Goal: Navigation & Orientation: Find specific page/section

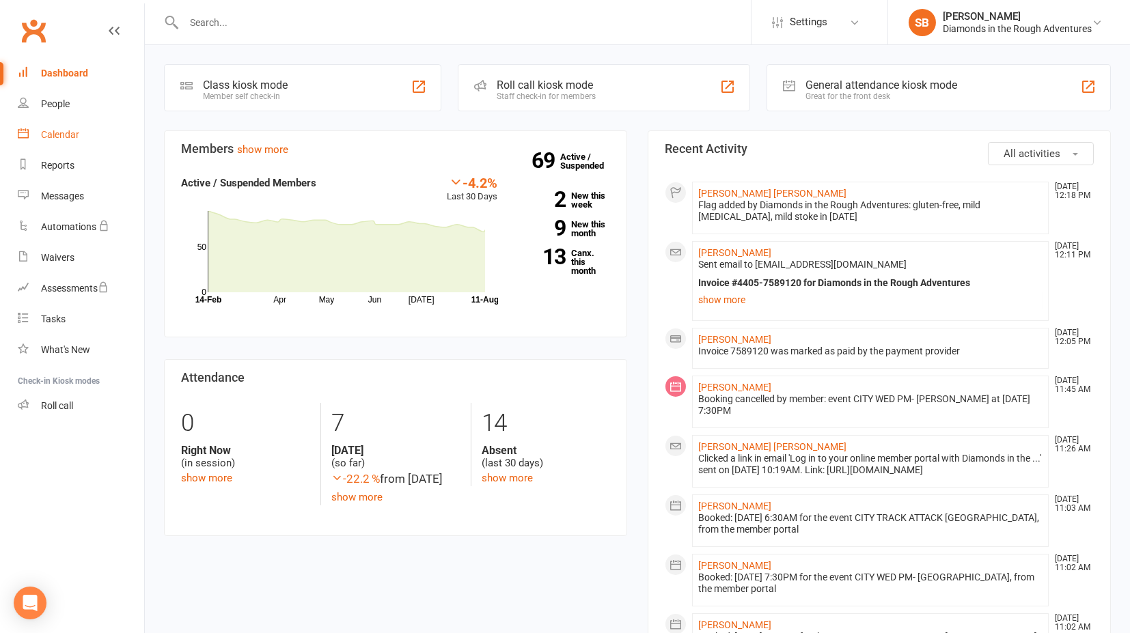
click at [67, 133] on div "Calendar" at bounding box center [60, 134] width 38 height 11
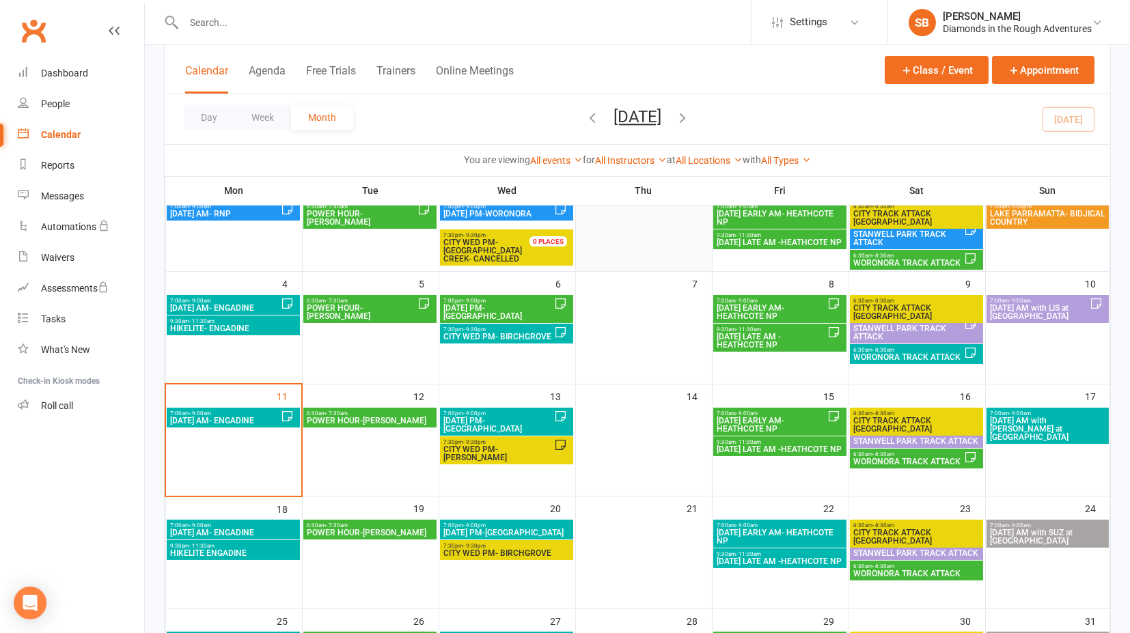
scroll to position [152, 0]
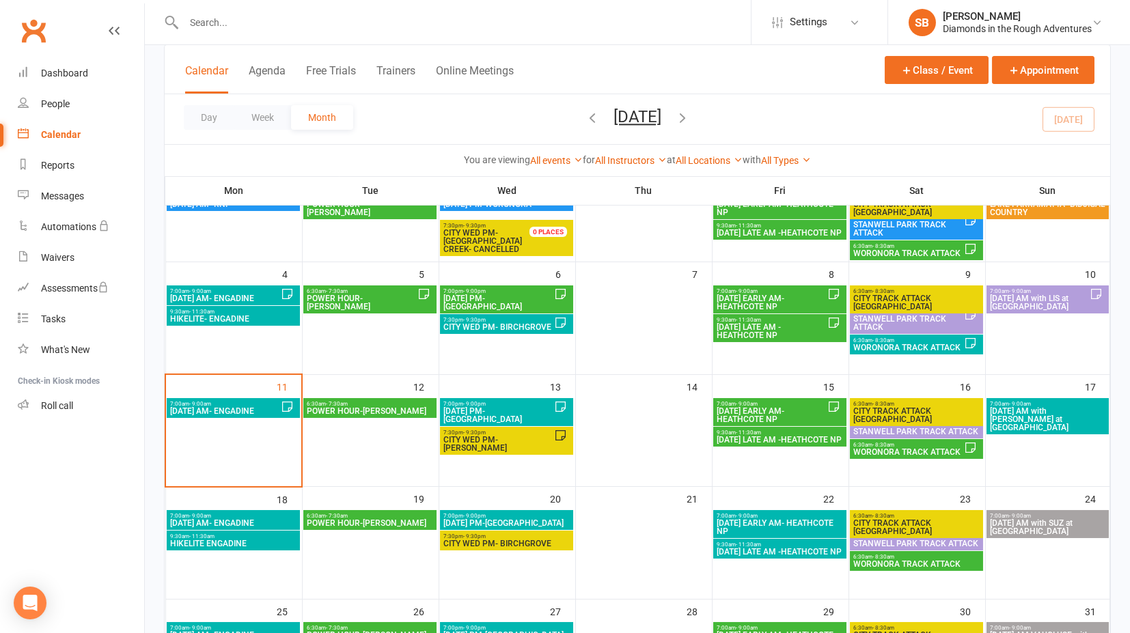
click at [518, 404] on span "7:00pm - 9:00pm" at bounding box center [498, 404] width 111 height 6
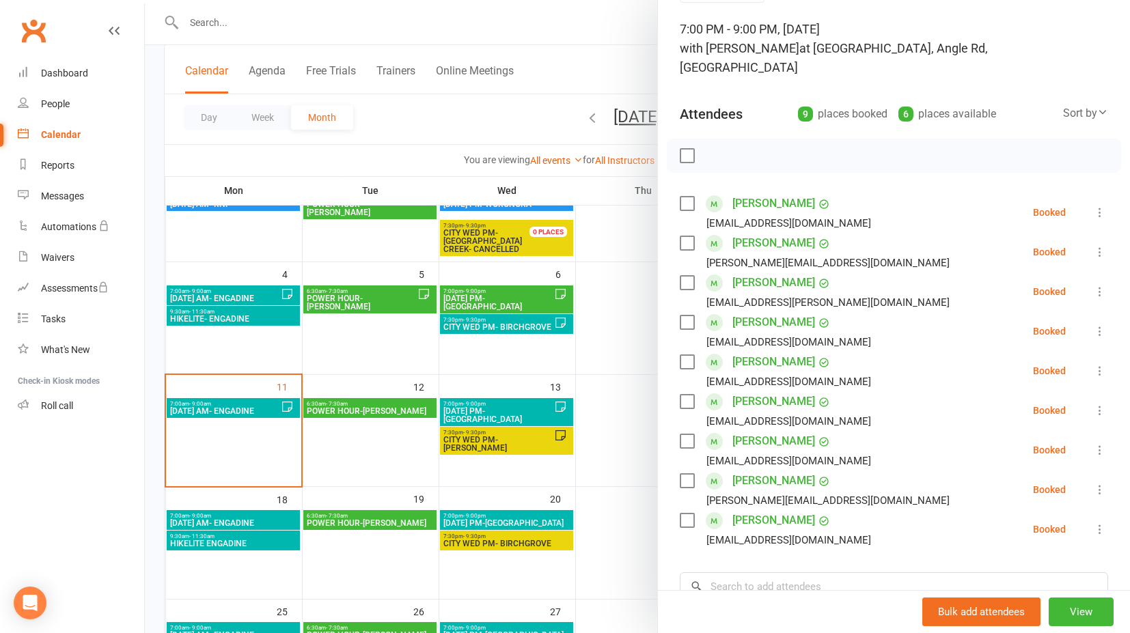
scroll to position [0, 0]
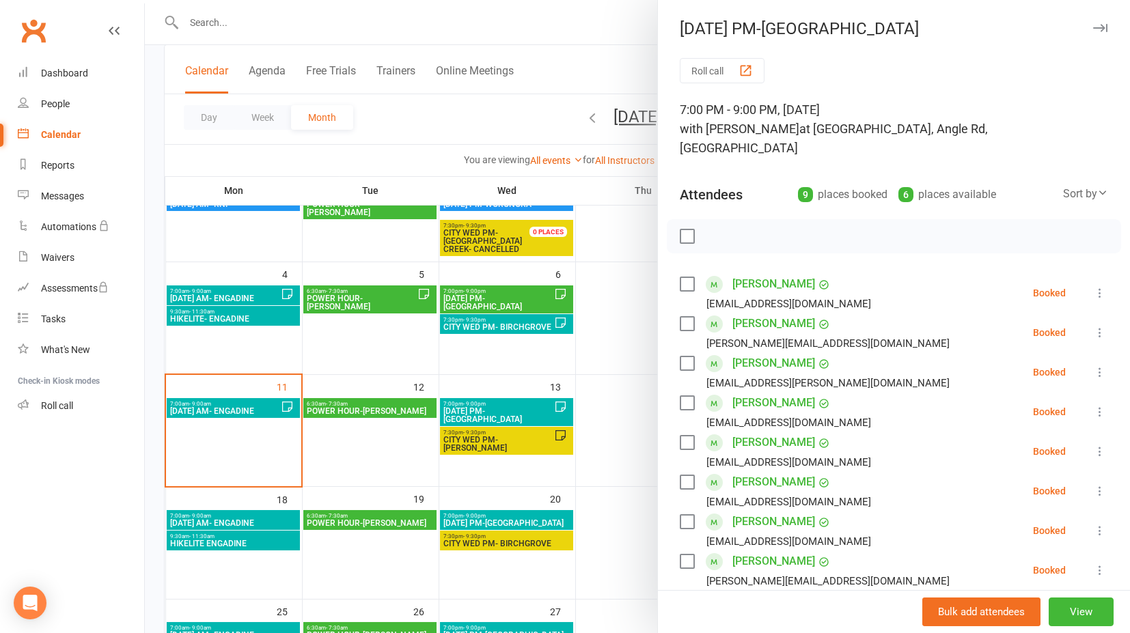
click at [349, 436] on div at bounding box center [637, 316] width 985 height 633
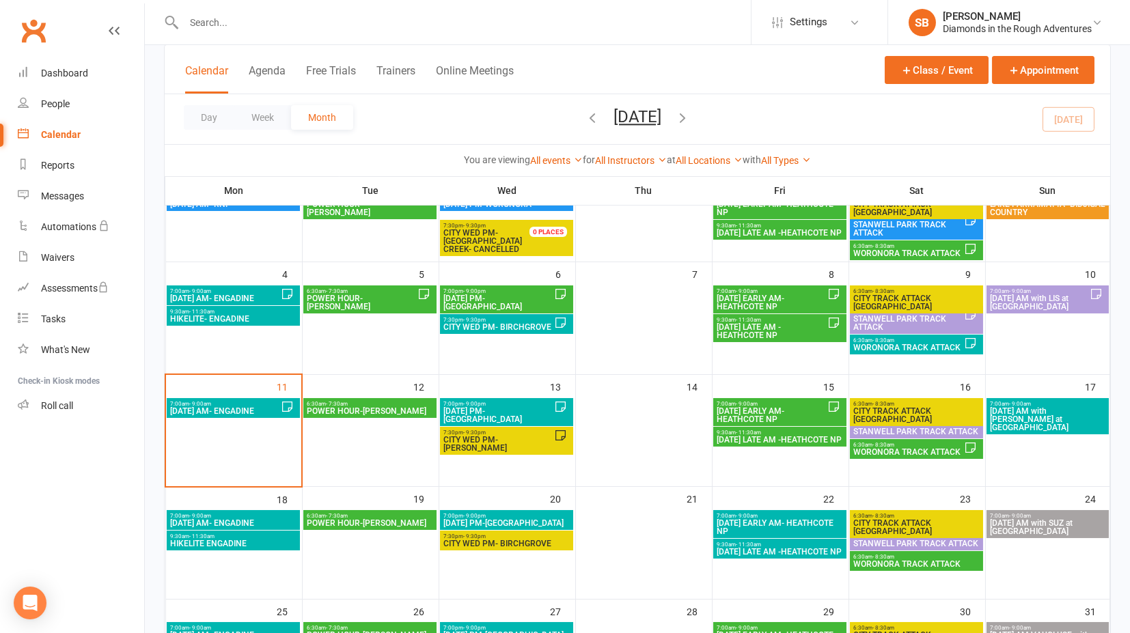
click at [752, 409] on span "[DATE] EARLY AM- HEATHCOTE NP" at bounding box center [771, 415] width 111 height 16
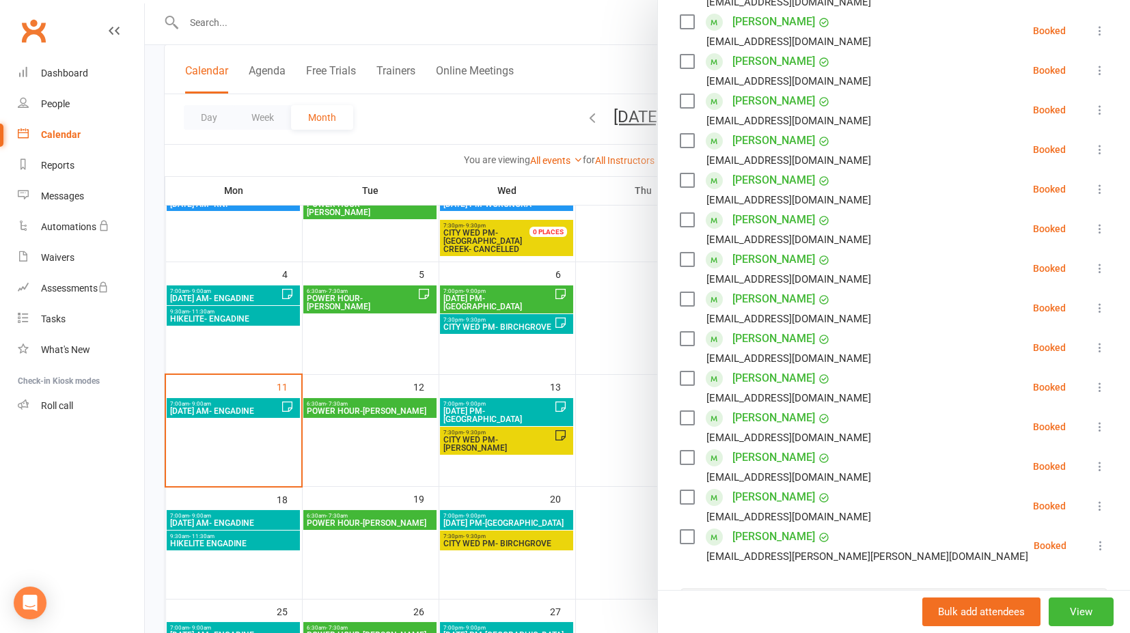
scroll to position [303, 0]
click at [554, 579] on div at bounding box center [637, 316] width 985 height 633
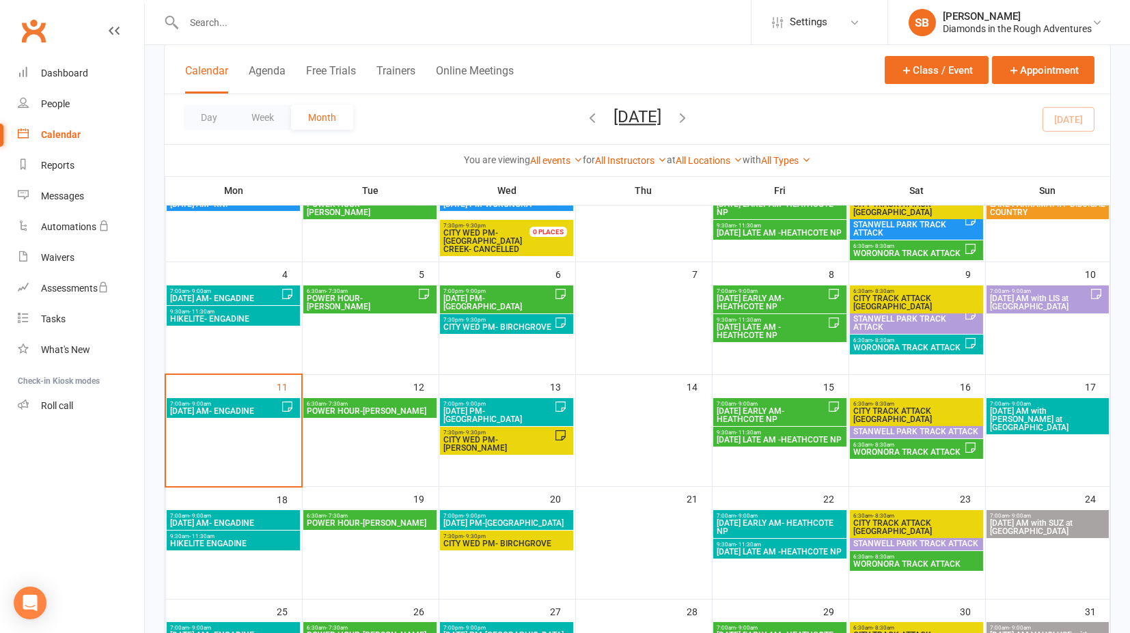
click at [760, 440] on span "[DATE] LATE AM -HEATHCOTE NP" at bounding box center [780, 440] width 128 height 8
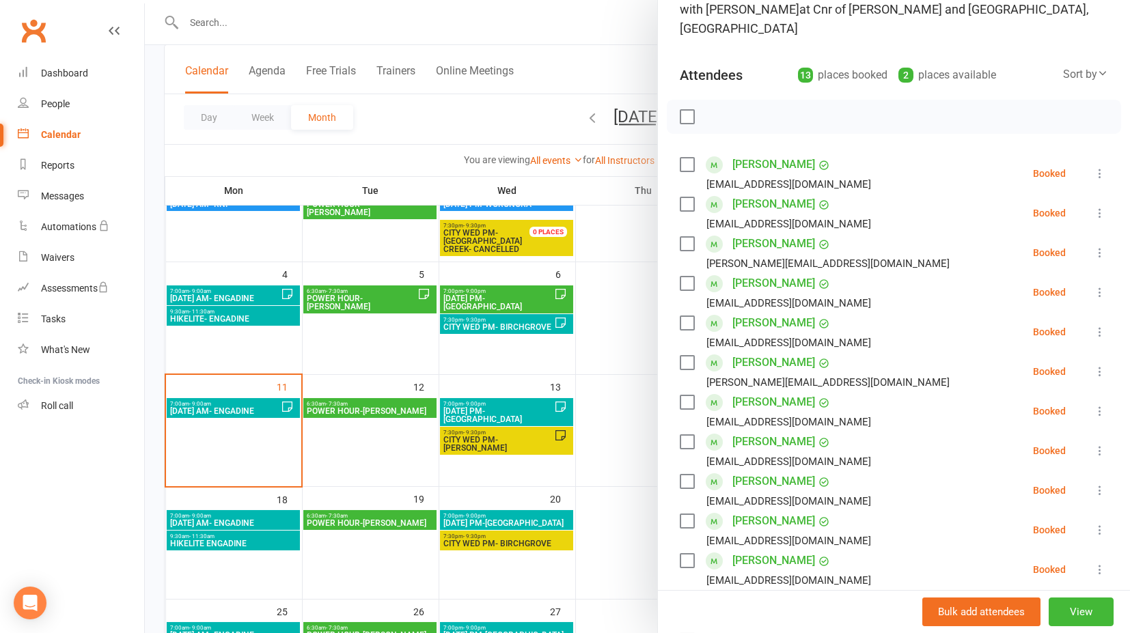
scroll to position [119, 0]
click at [617, 501] on div at bounding box center [637, 316] width 985 height 633
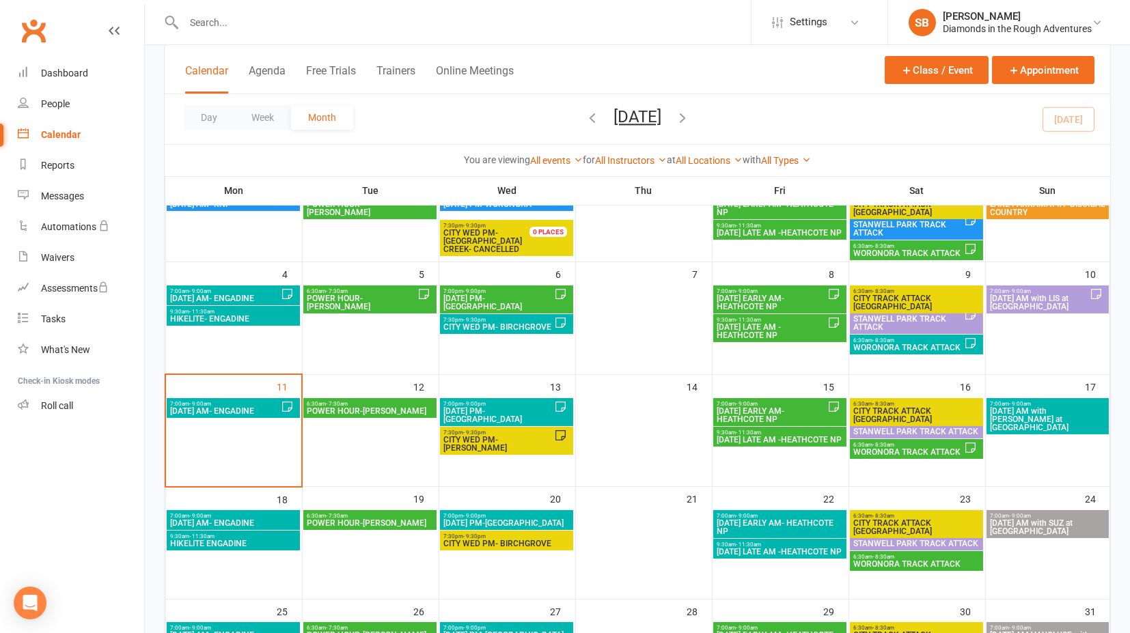
click at [889, 448] on span "WORONORA TRACK ATTACK" at bounding box center [908, 452] width 111 height 8
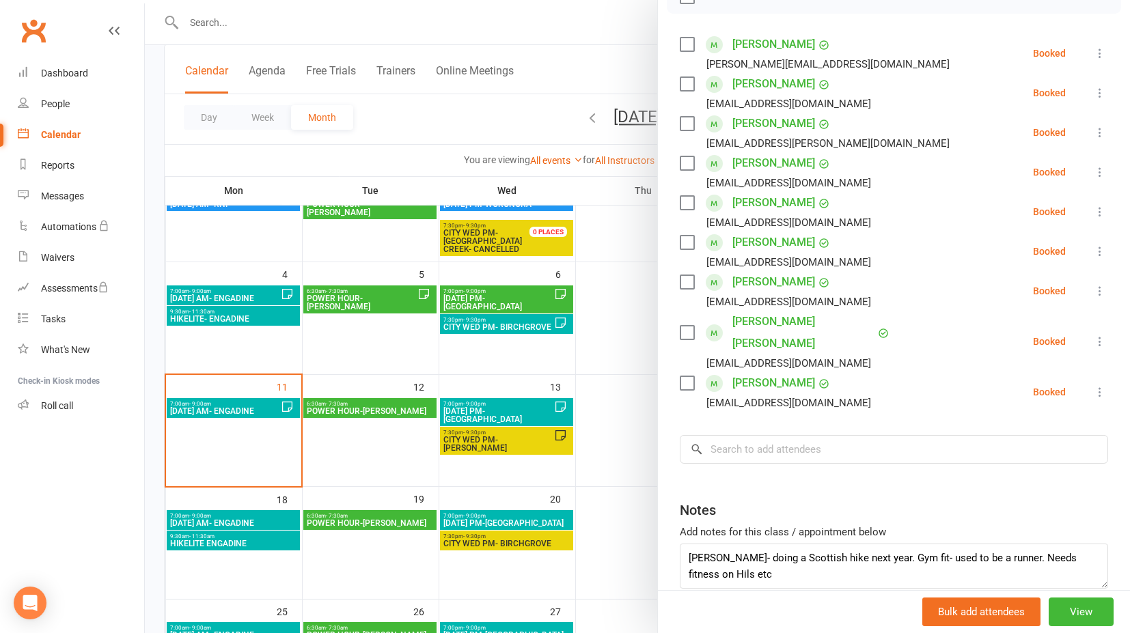
scroll to position [228, 0]
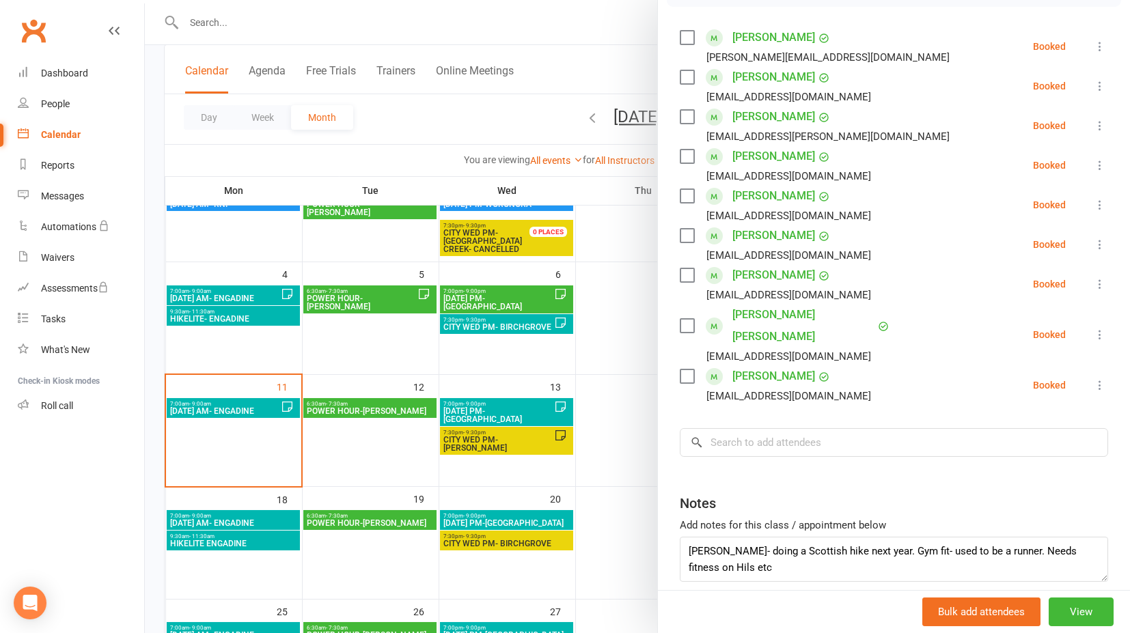
click at [633, 458] on div at bounding box center [637, 316] width 985 height 633
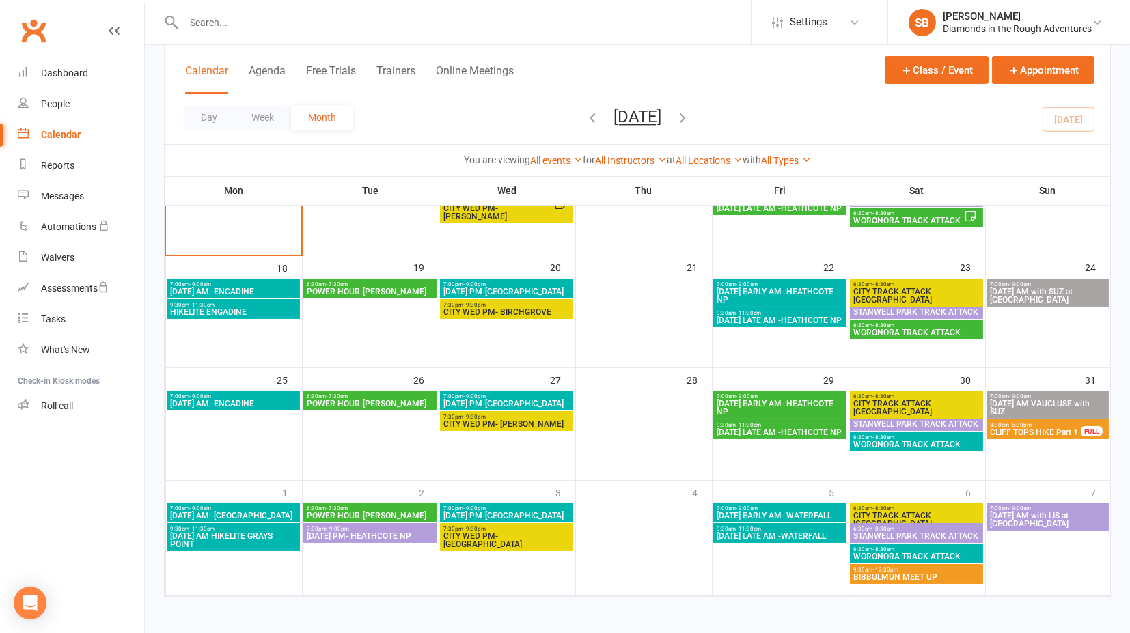
scroll to position [307, 0]
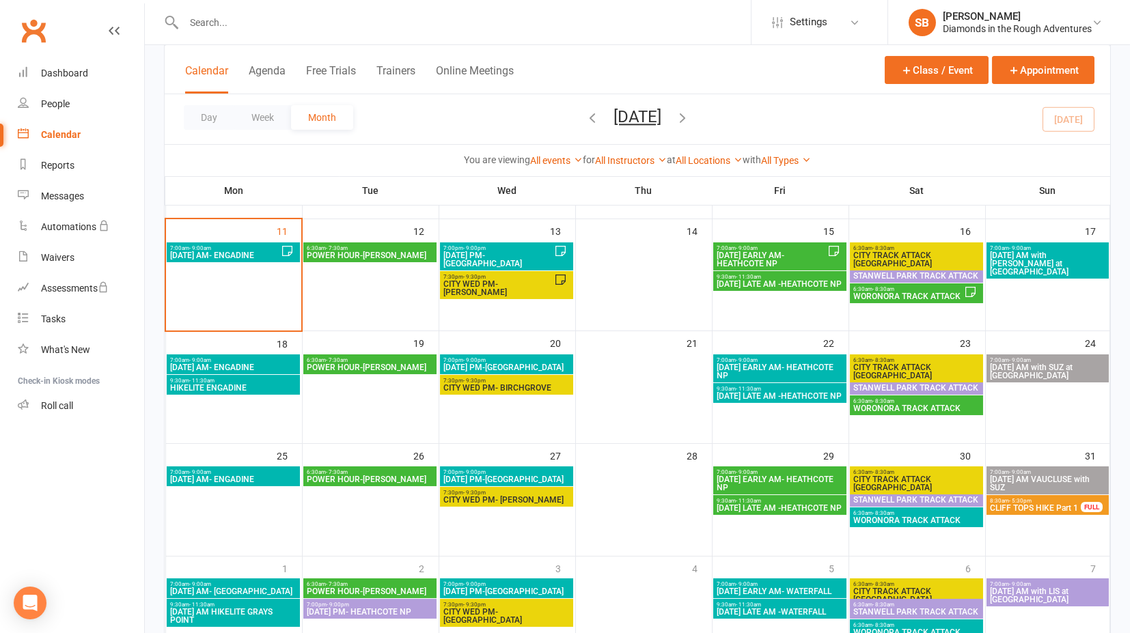
click at [512, 611] on span "CITY WED PM- [GEOGRAPHIC_DATA]" at bounding box center [507, 616] width 128 height 16
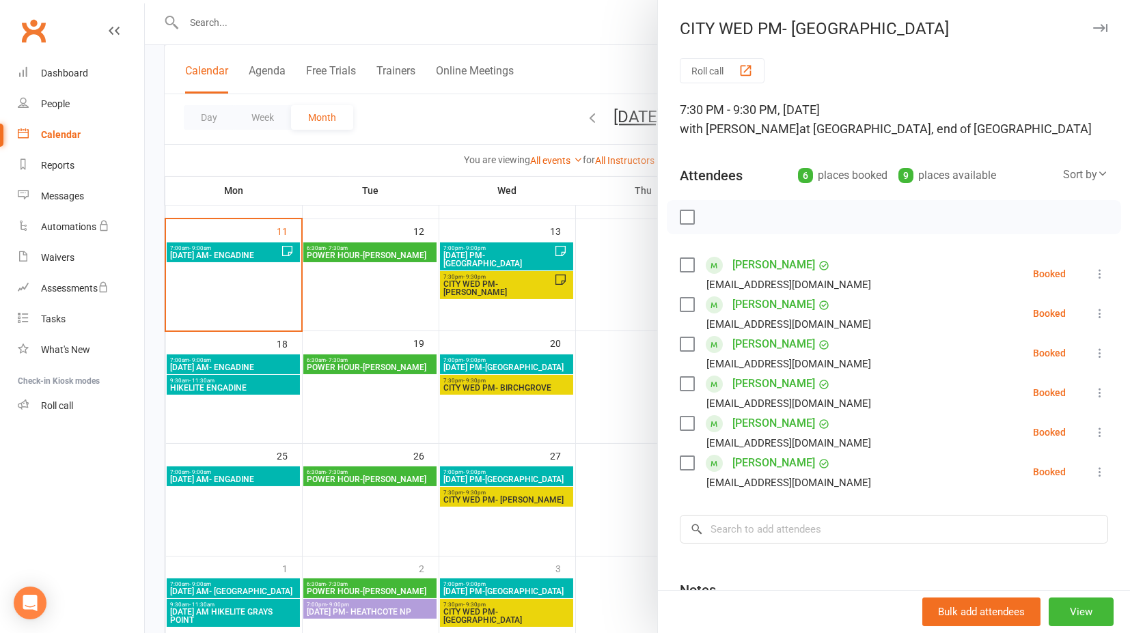
click at [637, 440] on div at bounding box center [637, 316] width 985 height 633
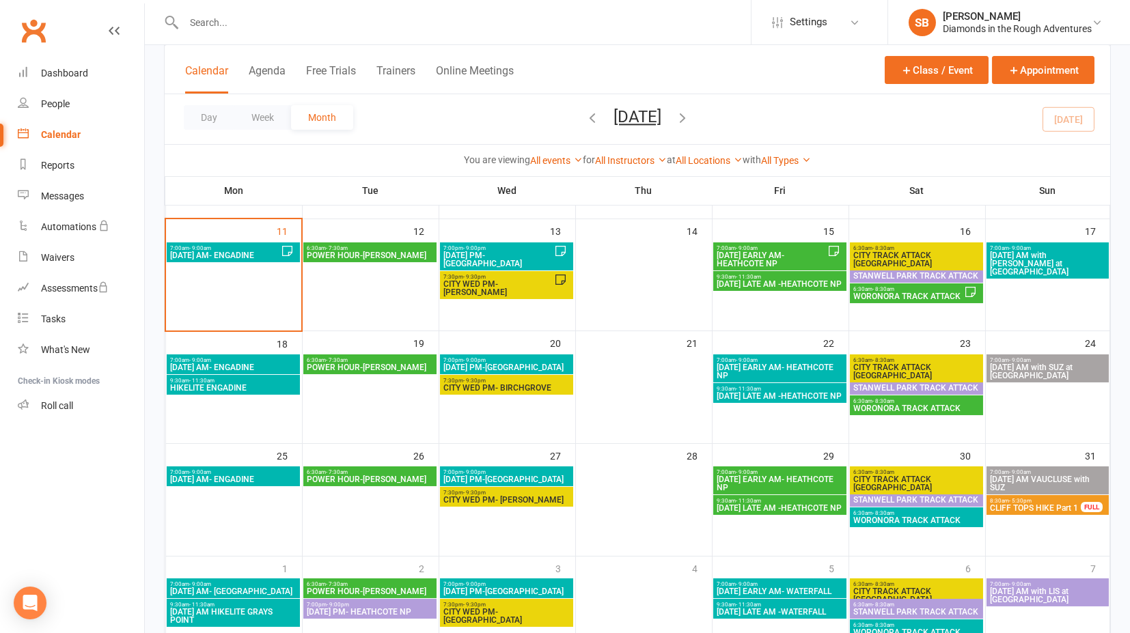
click at [1053, 476] on span "[DATE] AM VAUCLUSE with SUZ" at bounding box center [1047, 484] width 117 height 16
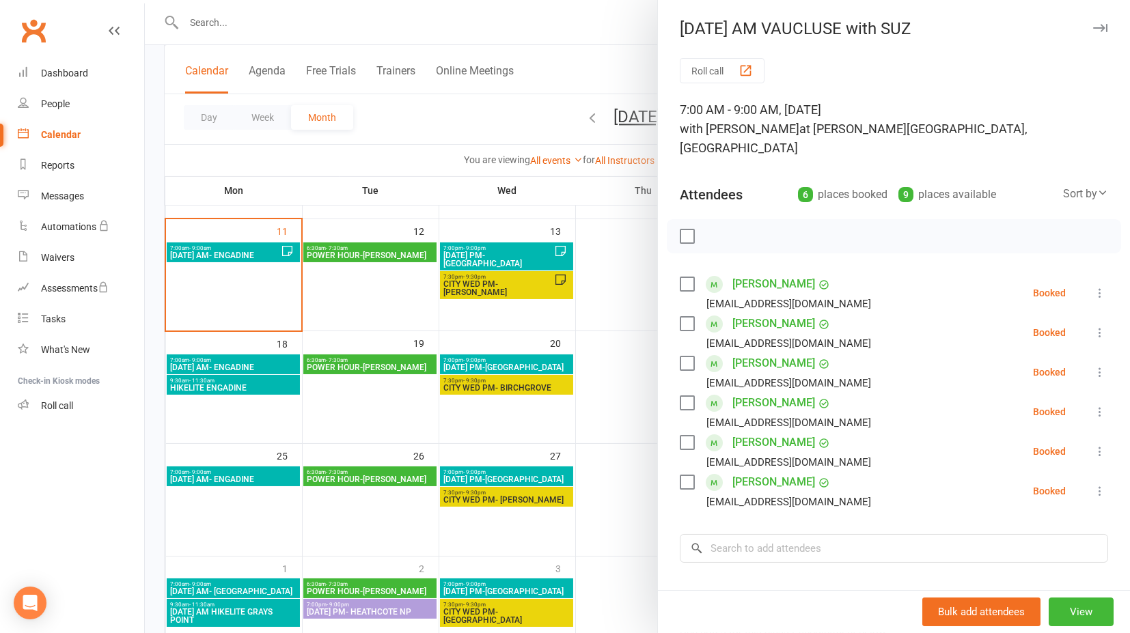
click at [629, 527] on div at bounding box center [637, 316] width 985 height 633
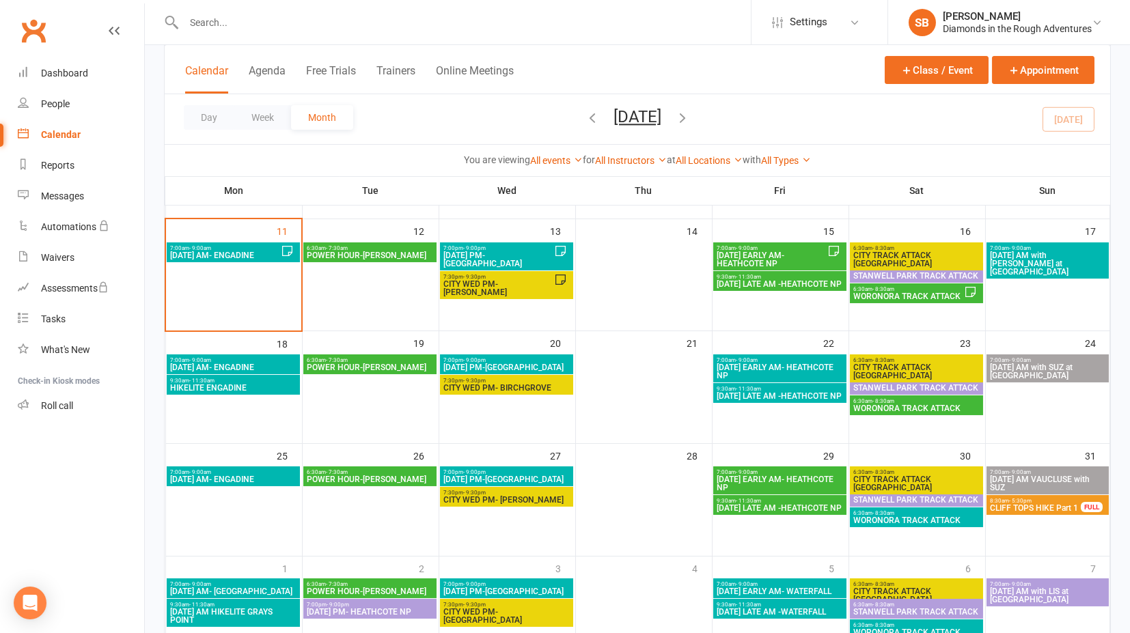
click at [1050, 365] on span "[DATE] AM with SUZ at [GEOGRAPHIC_DATA]" at bounding box center [1047, 371] width 117 height 16
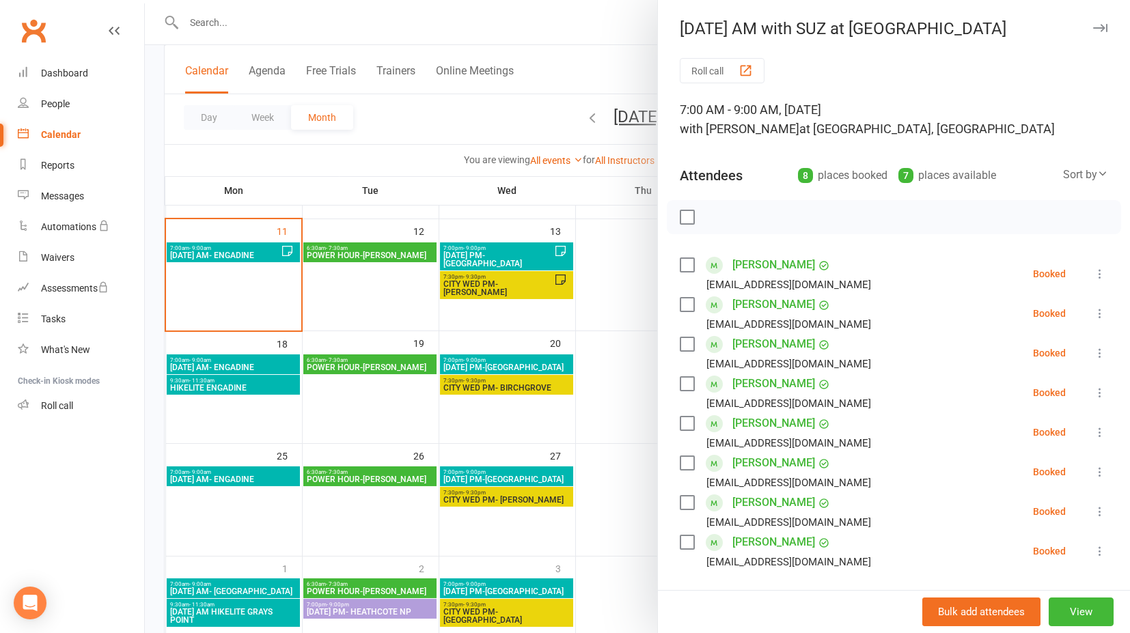
click at [626, 432] on div at bounding box center [637, 316] width 985 height 633
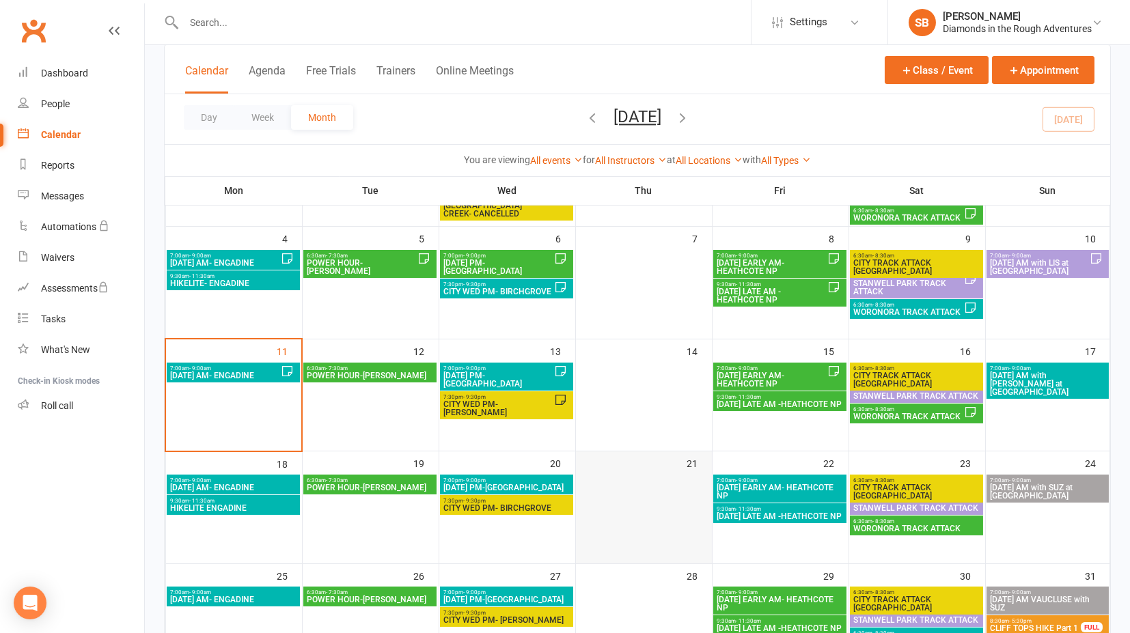
scroll to position [156, 0]
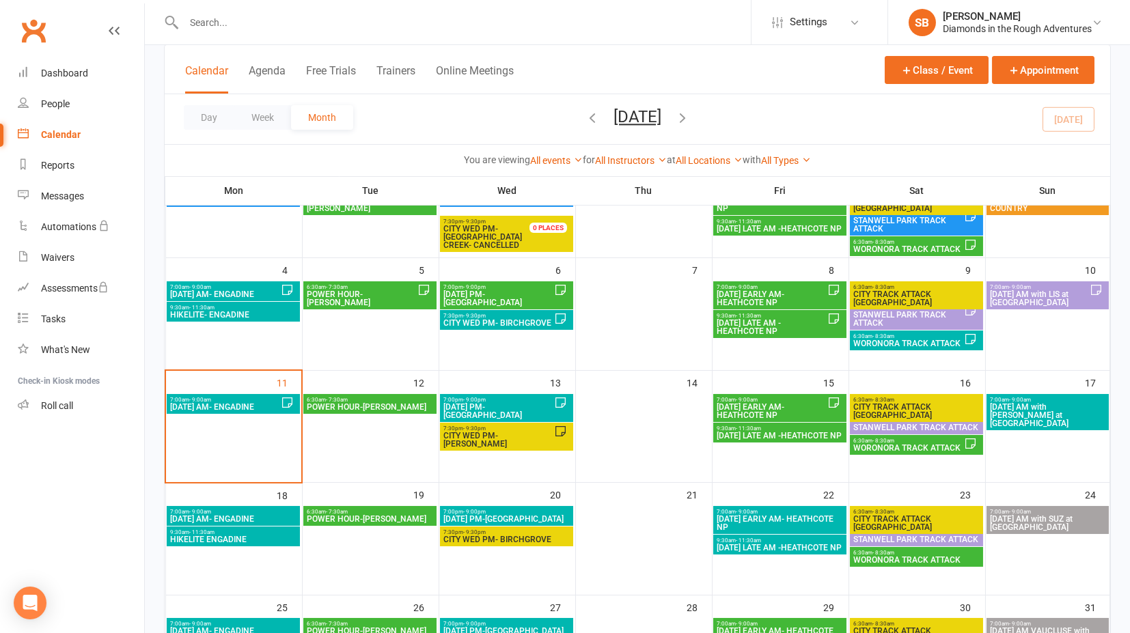
click at [501, 403] on span "[DATE] PM-[GEOGRAPHIC_DATA]" at bounding box center [498, 411] width 111 height 16
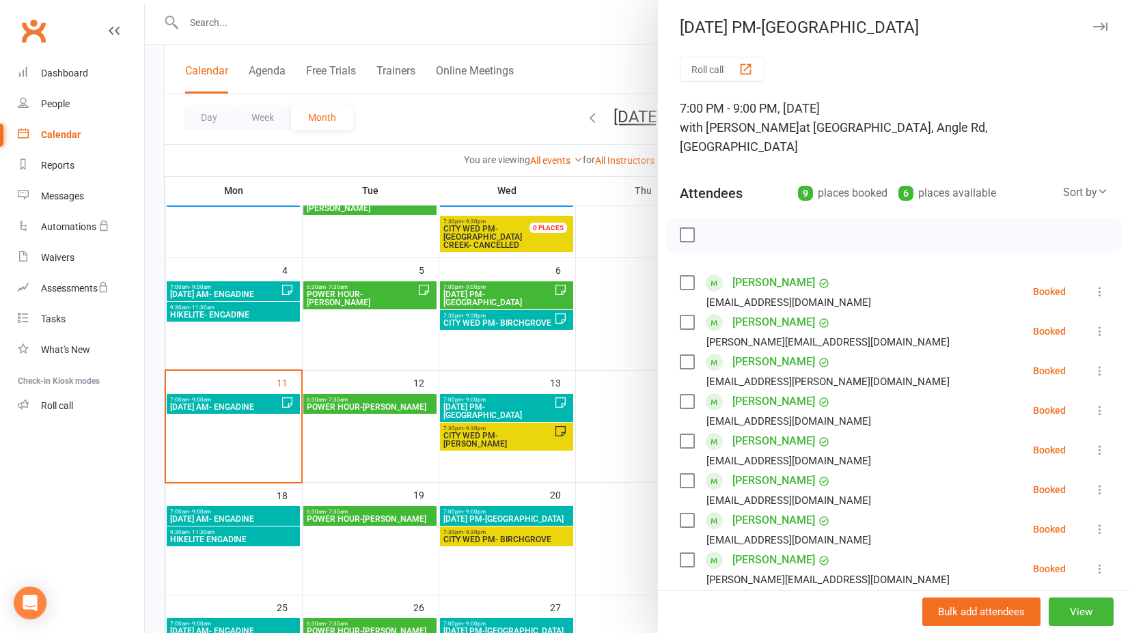
scroll to position [0, 0]
click at [511, 514] on div at bounding box center [637, 316] width 985 height 633
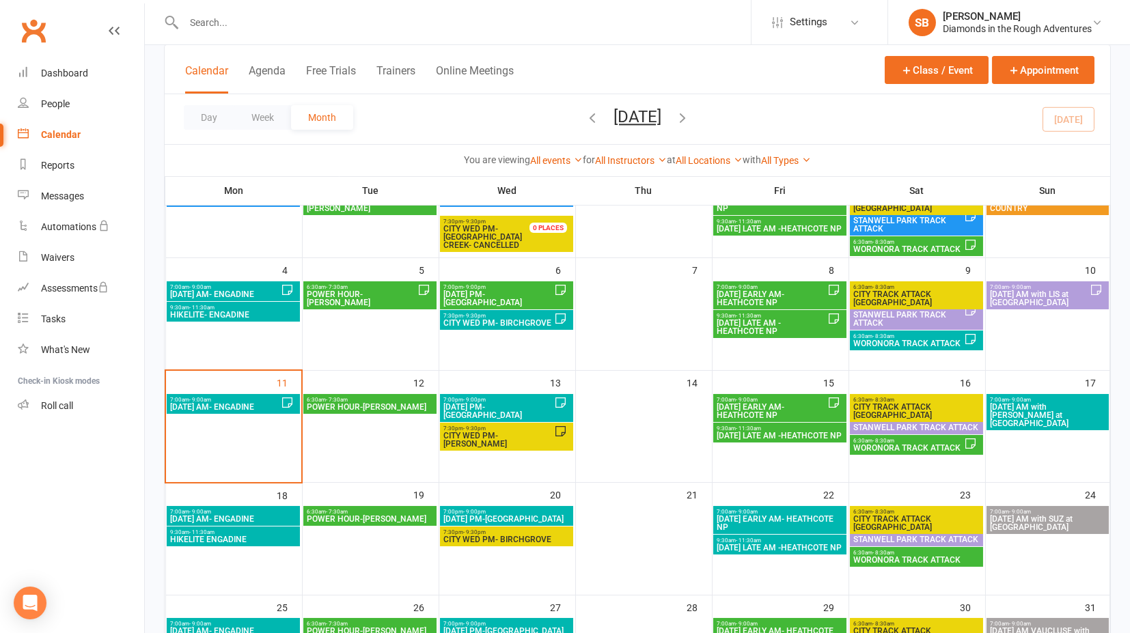
click at [511, 515] on span "[DATE] PM-[GEOGRAPHIC_DATA]" at bounding box center [507, 519] width 128 height 8
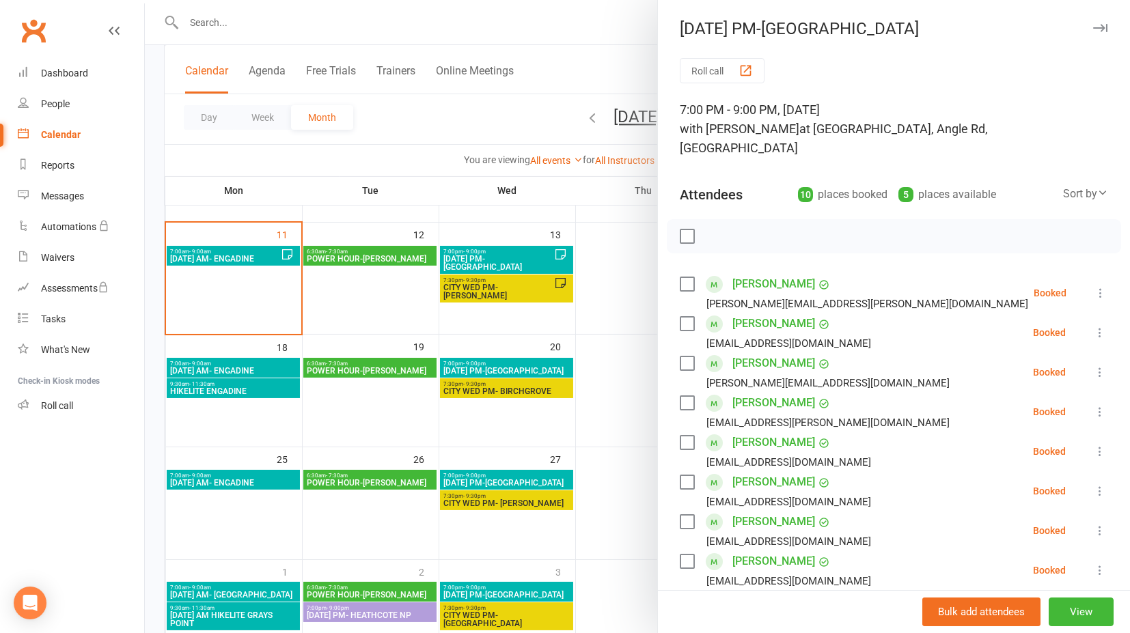
scroll to position [307, 0]
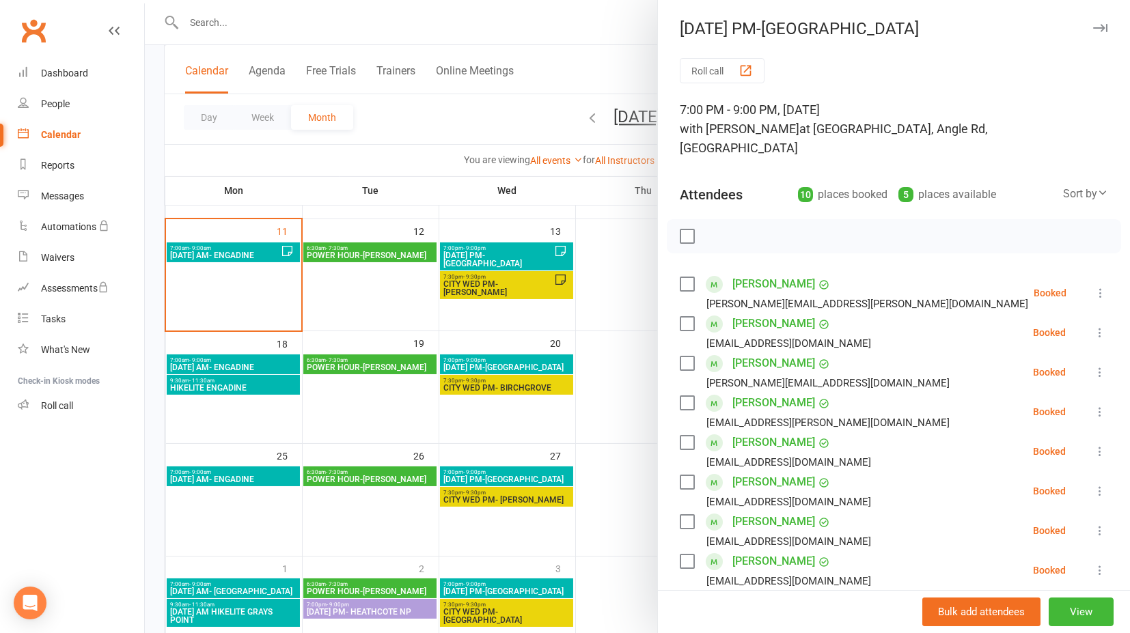
click at [621, 392] on div at bounding box center [637, 316] width 985 height 633
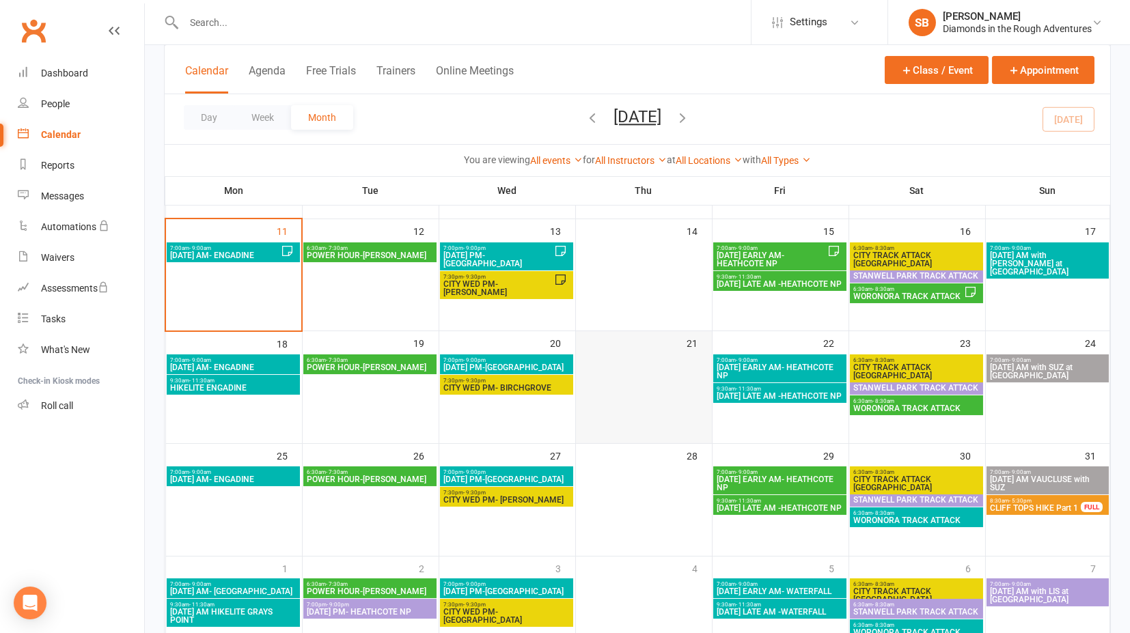
scroll to position [383, 0]
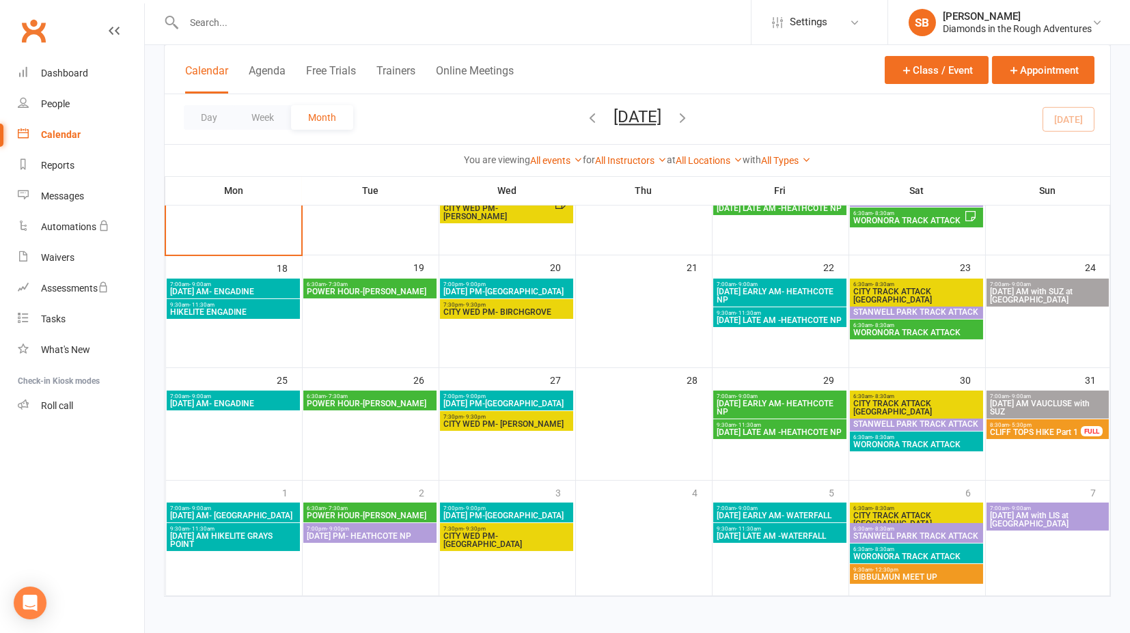
click at [690, 116] on icon "button" at bounding box center [682, 117] width 15 height 15
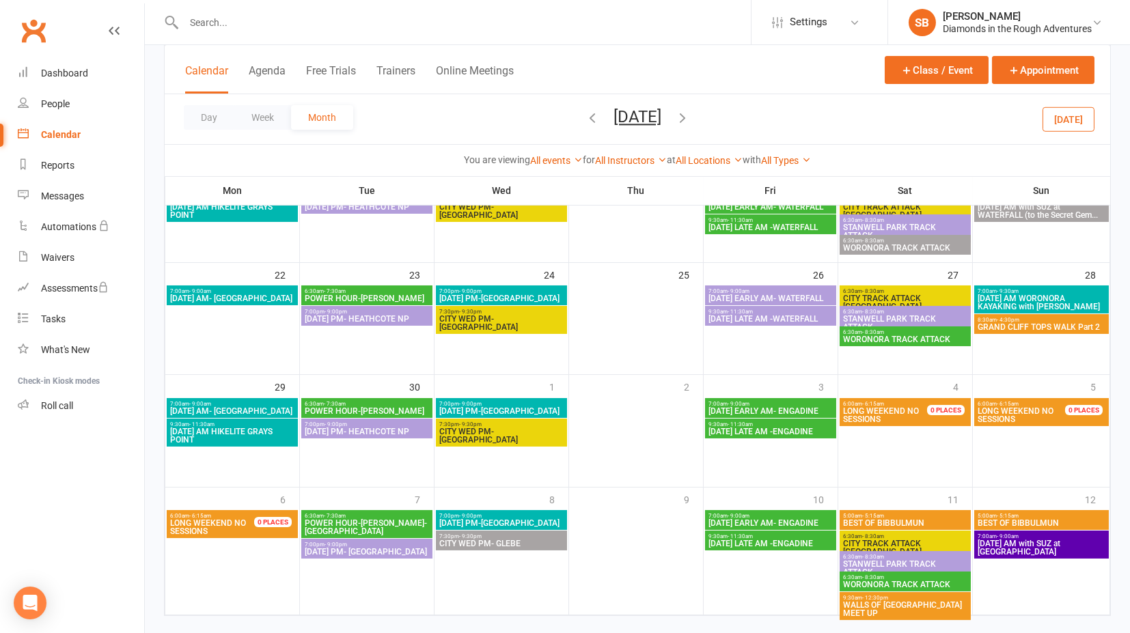
scroll to position [384, 0]
